Goal: Task Accomplishment & Management: Use online tool/utility

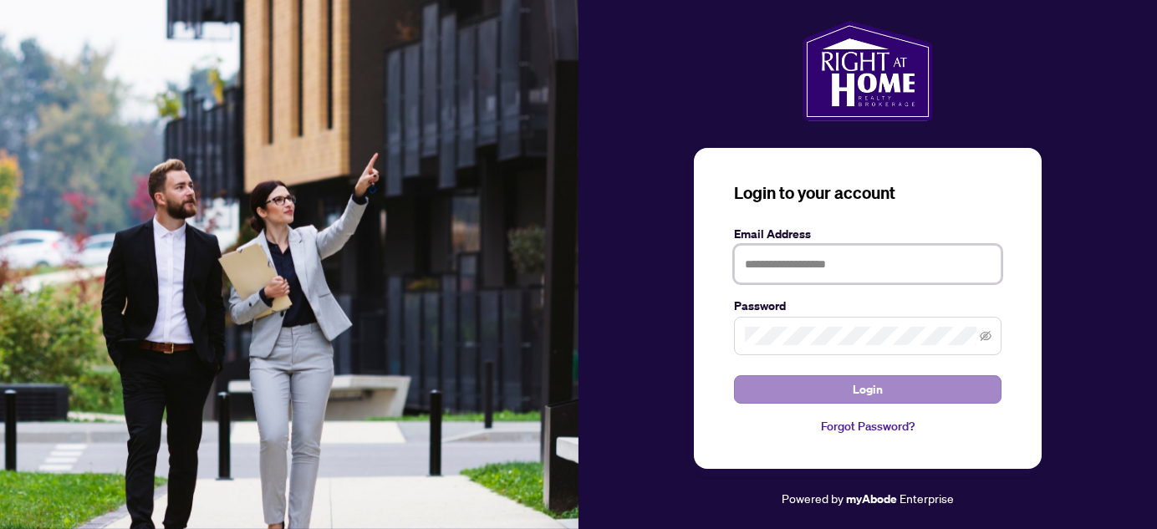
type input "**********"
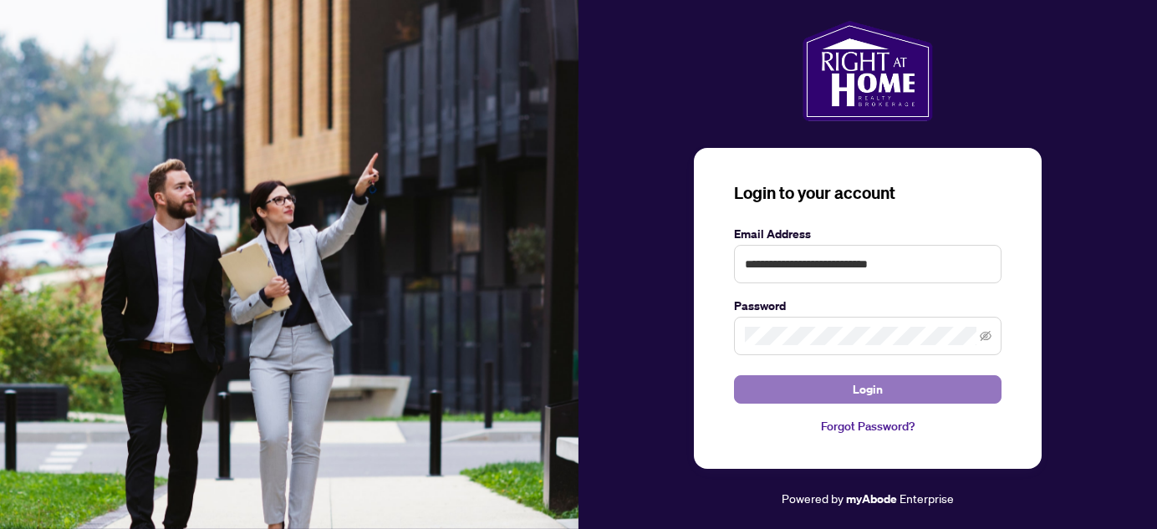
click at [876, 392] on span "Login" at bounding box center [868, 389] width 30 height 27
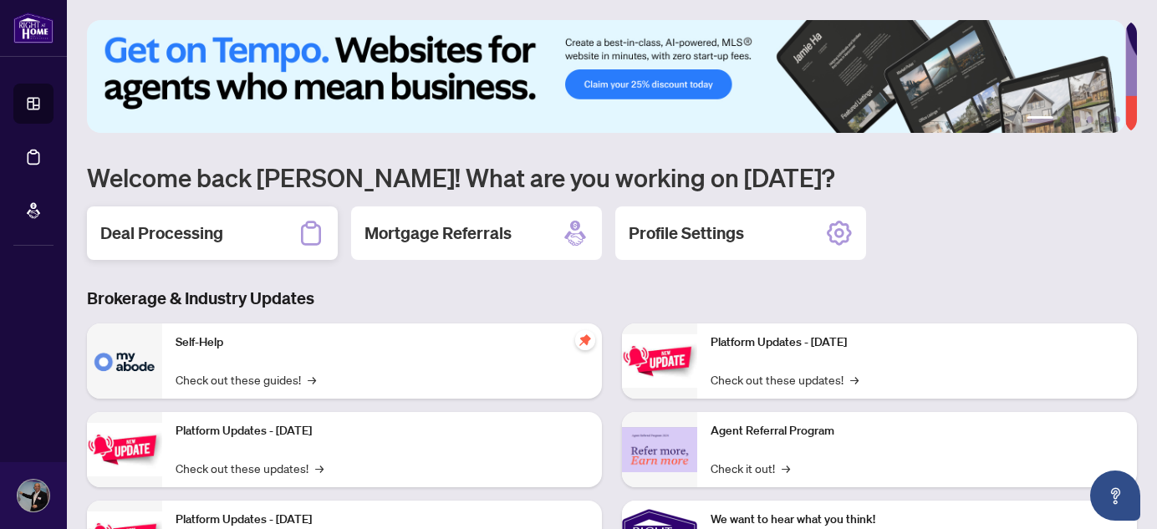
click at [174, 229] on h2 "Deal Processing" at bounding box center [161, 233] width 123 height 23
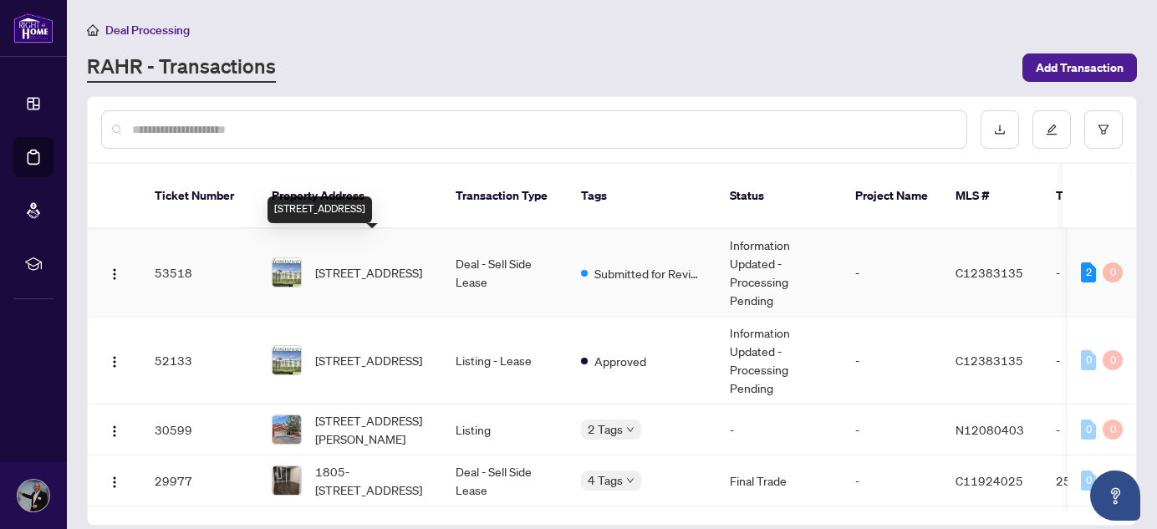
click at [339, 263] on span "[STREET_ADDRESS]" at bounding box center [368, 272] width 107 height 18
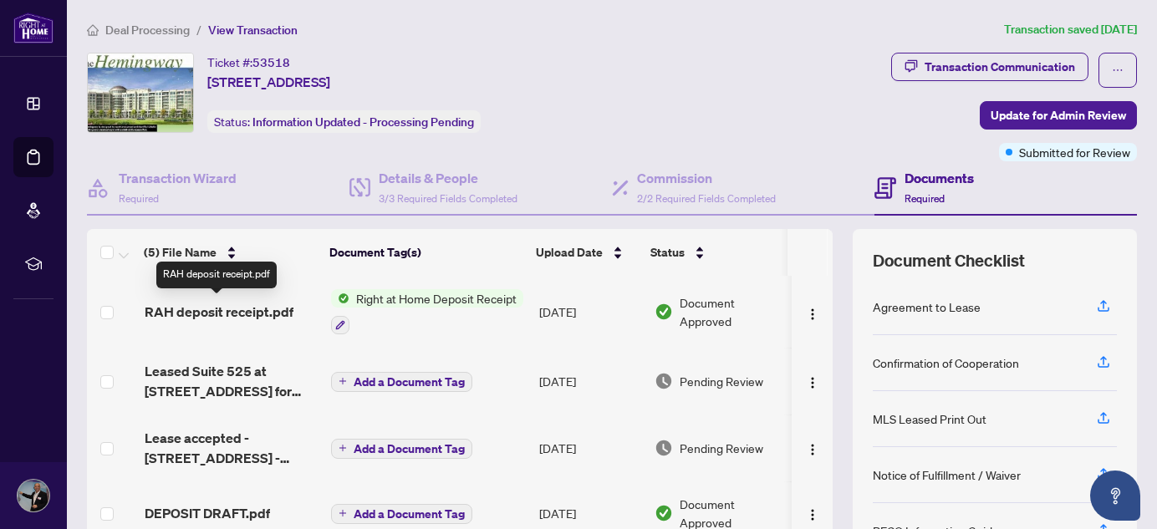
click at [213, 312] on span "RAH deposit receipt.pdf" at bounding box center [219, 312] width 149 height 20
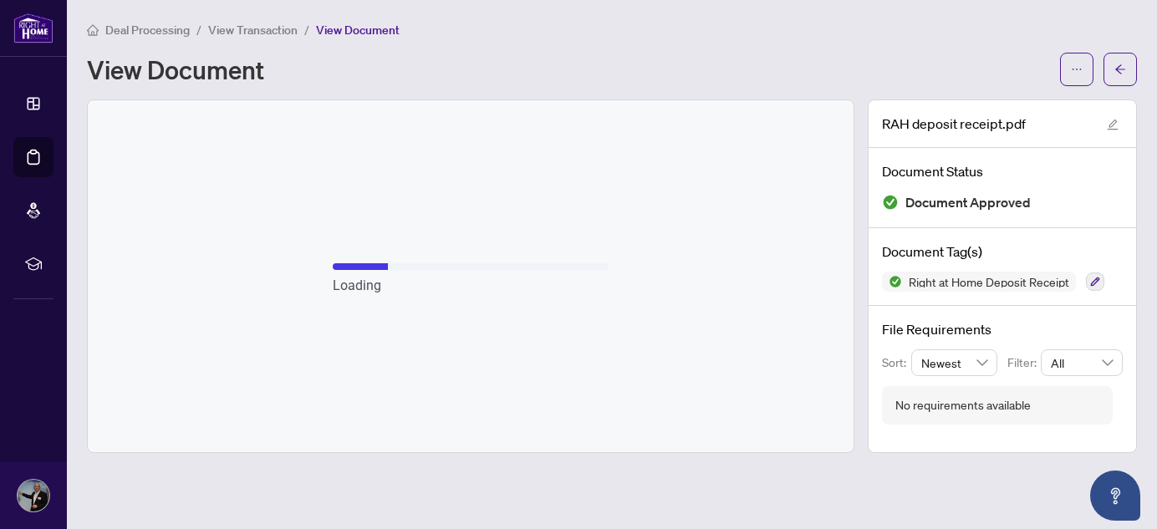
click at [358, 24] on span "View Document" at bounding box center [358, 30] width 84 height 15
click at [1113, 124] on icon "edit" at bounding box center [1113, 125] width 12 height 12
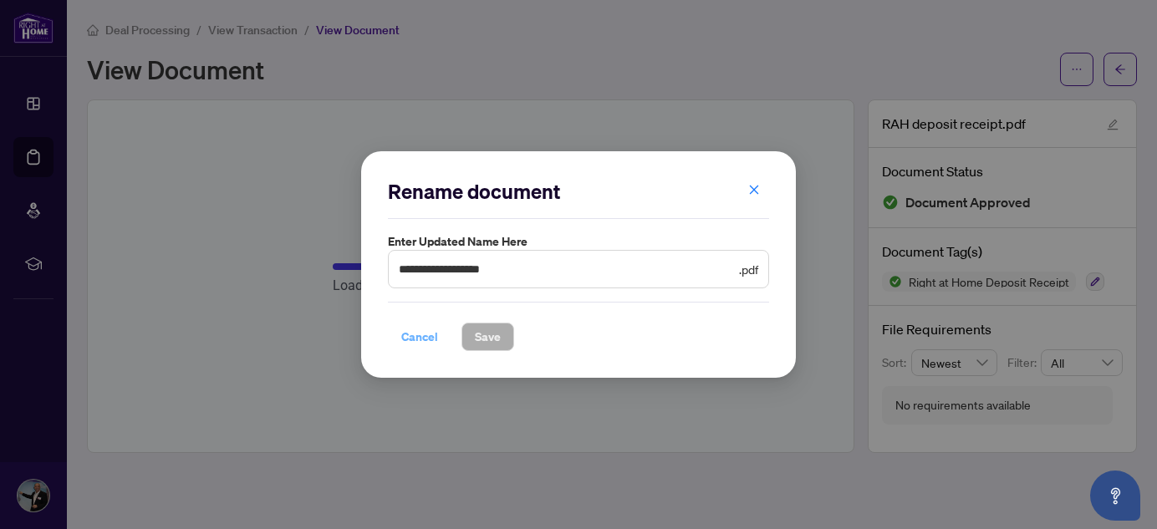
click at [394, 333] on button "Cancel" at bounding box center [420, 337] width 64 height 28
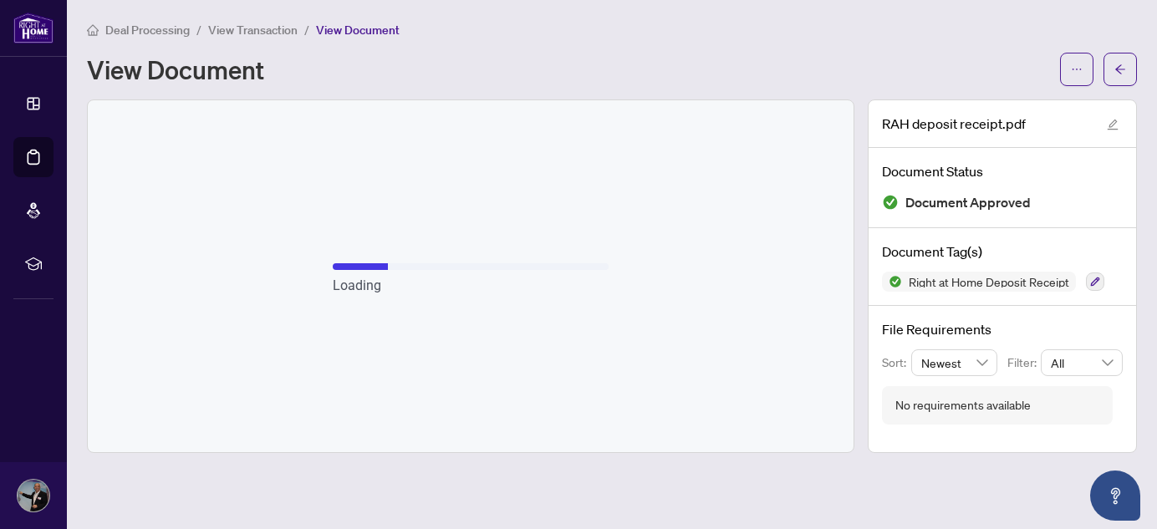
click at [380, 28] on span "View Document" at bounding box center [358, 30] width 84 height 15
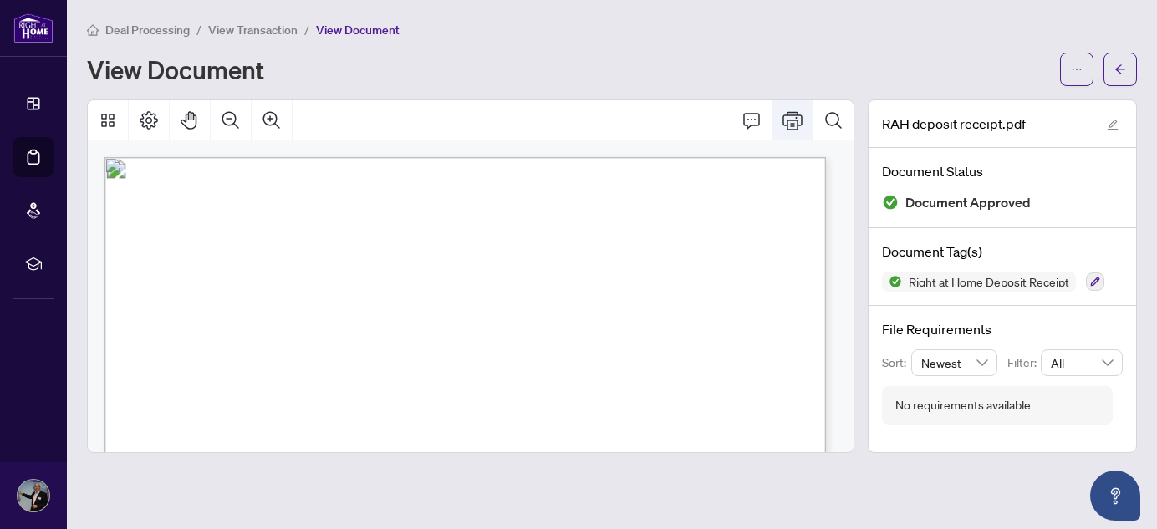
click at [794, 117] on icon "Print" at bounding box center [793, 120] width 20 height 20
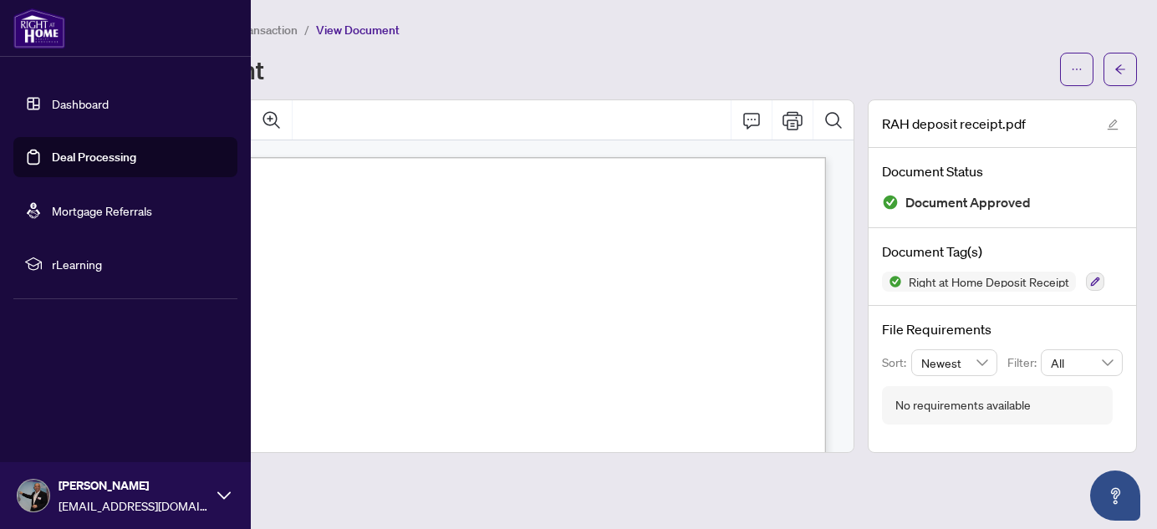
click at [75, 102] on link "Dashboard" at bounding box center [80, 103] width 57 height 15
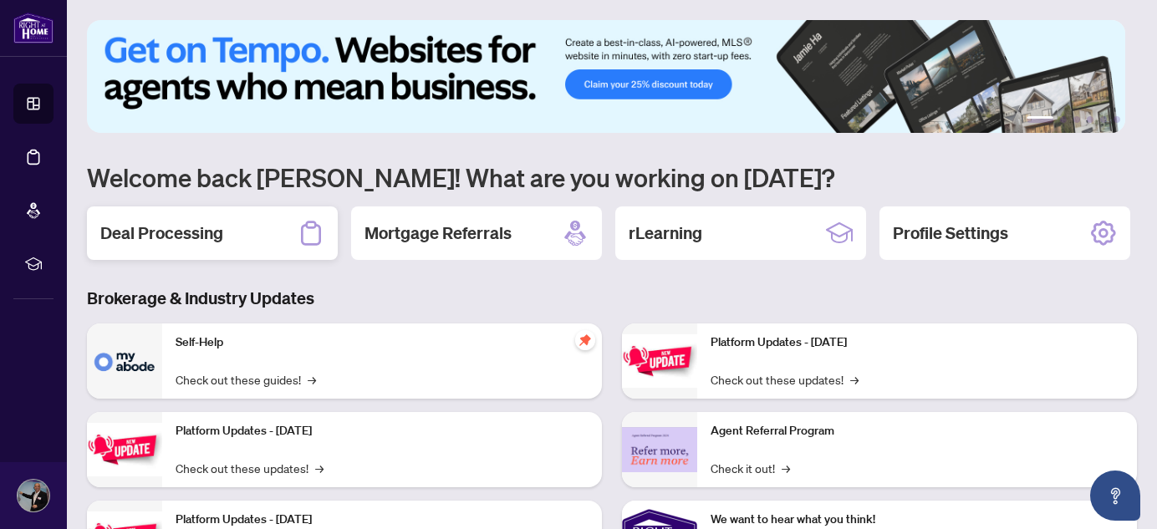
click at [253, 238] on div "Deal Processing" at bounding box center [212, 234] width 251 height 54
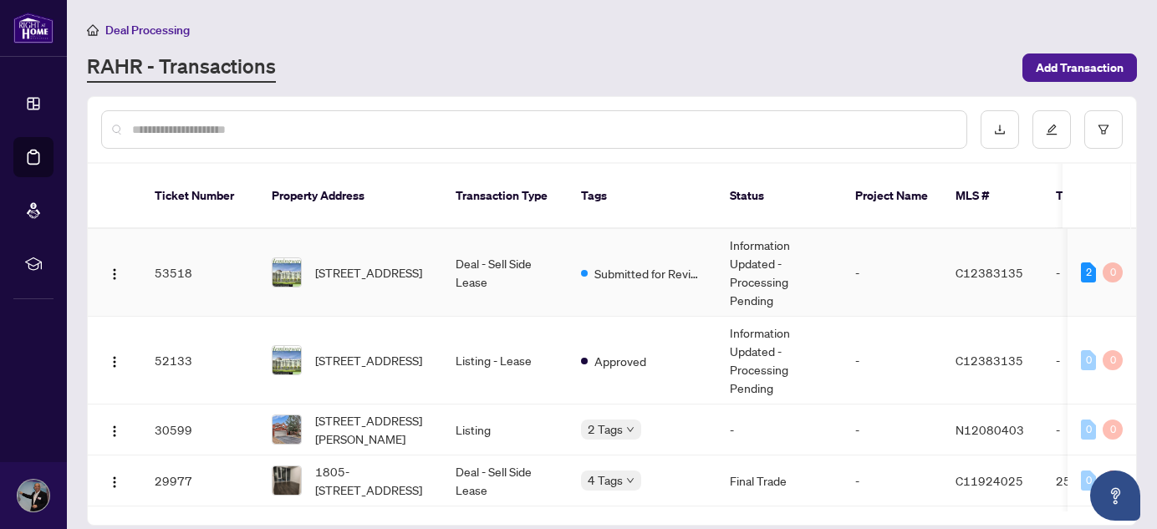
click at [335, 231] on td "[STREET_ADDRESS]" at bounding box center [350, 273] width 184 height 88
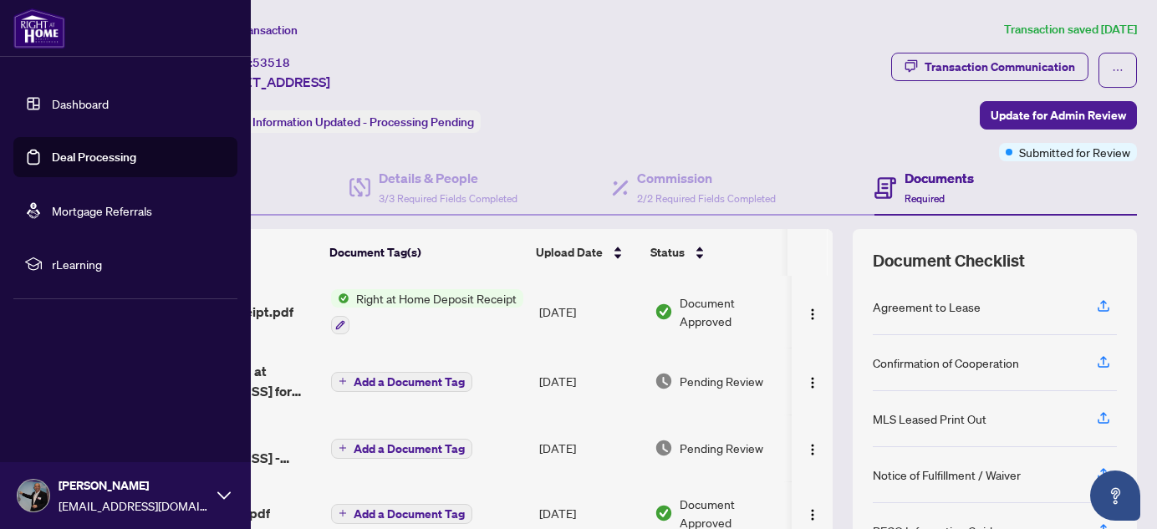
click at [109, 108] on link "Dashboard" at bounding box center [80, 103] width 57 height 15
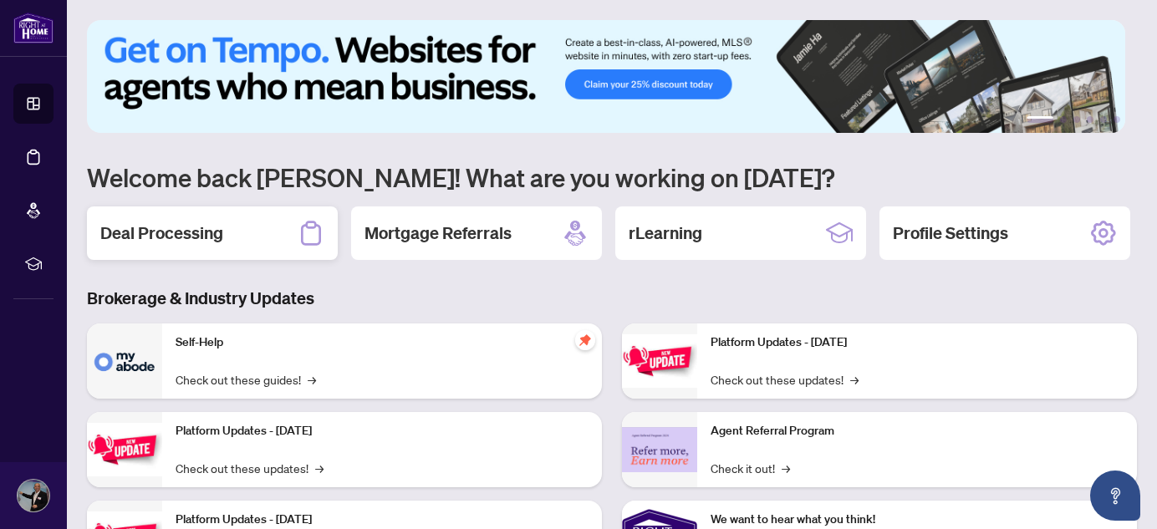
click at [241, 238] on div "Deal Processing" at bounding box center [212, 234] width 251 height 54
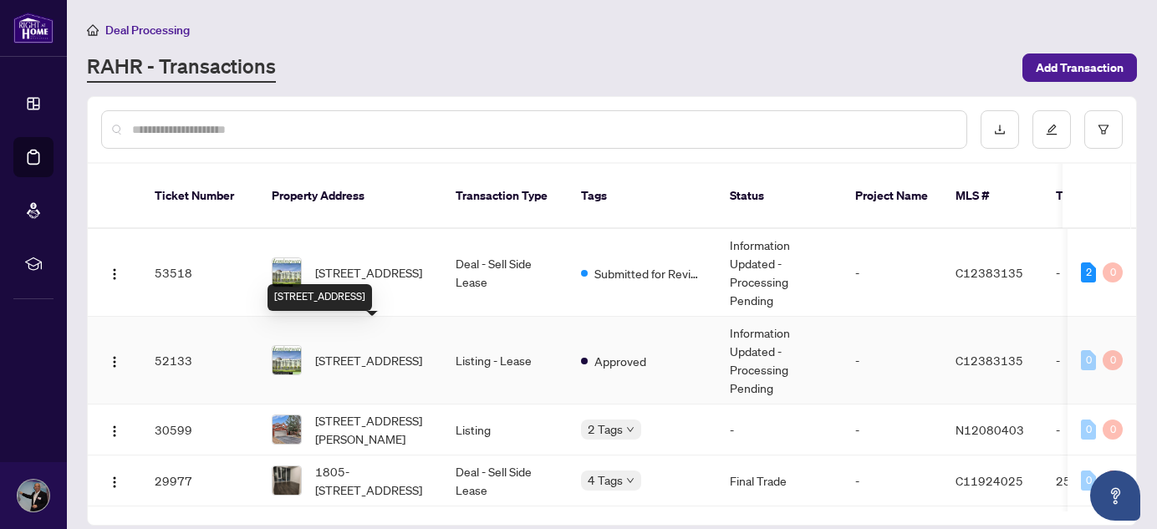
click at [328, 351] on span "[STREET_ADDRESS]" at bounding box center [368, 360] width 107 height 18
